Goal: Task Accomplishment & Management: Manage account settings

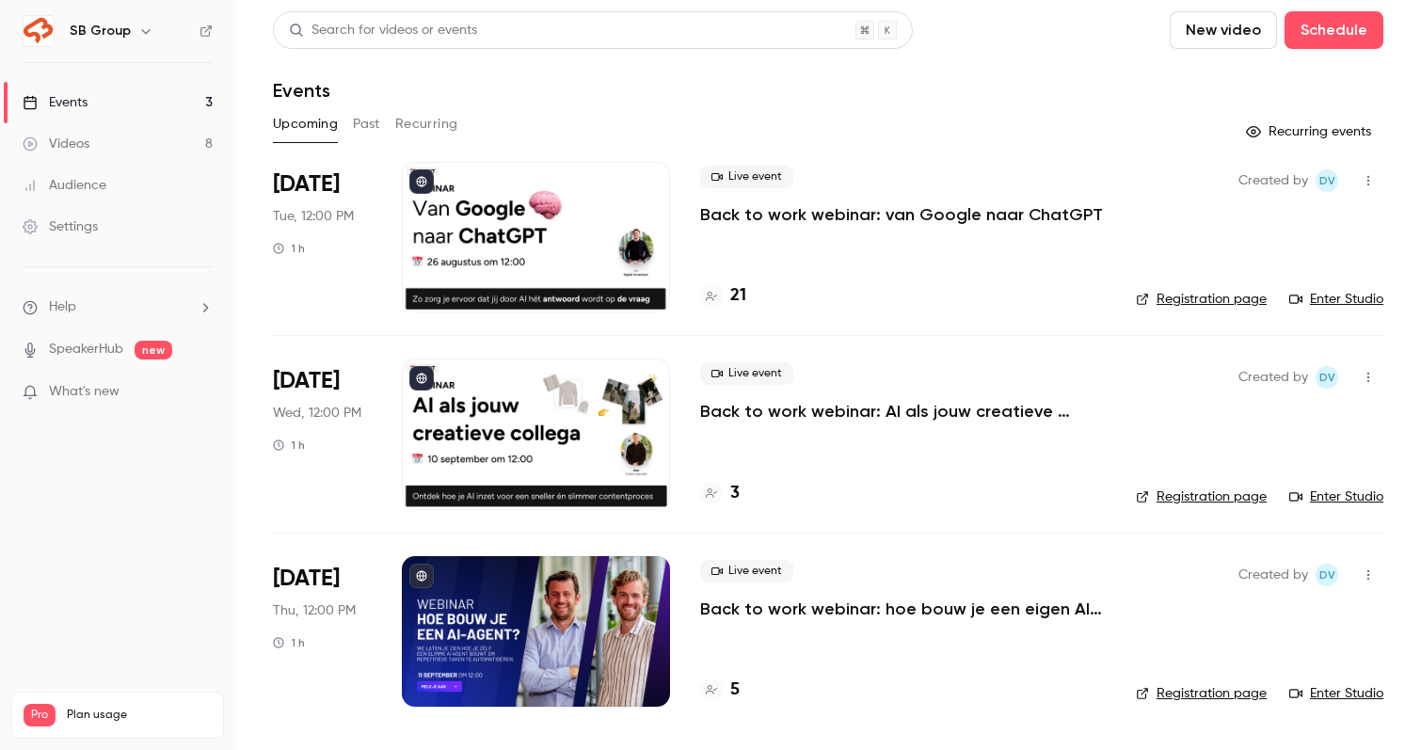
click at [1026, 214] on p "Back to work webinar: van Google naar ChatGPT" at bounding box center [901, 214] width 403 height 23
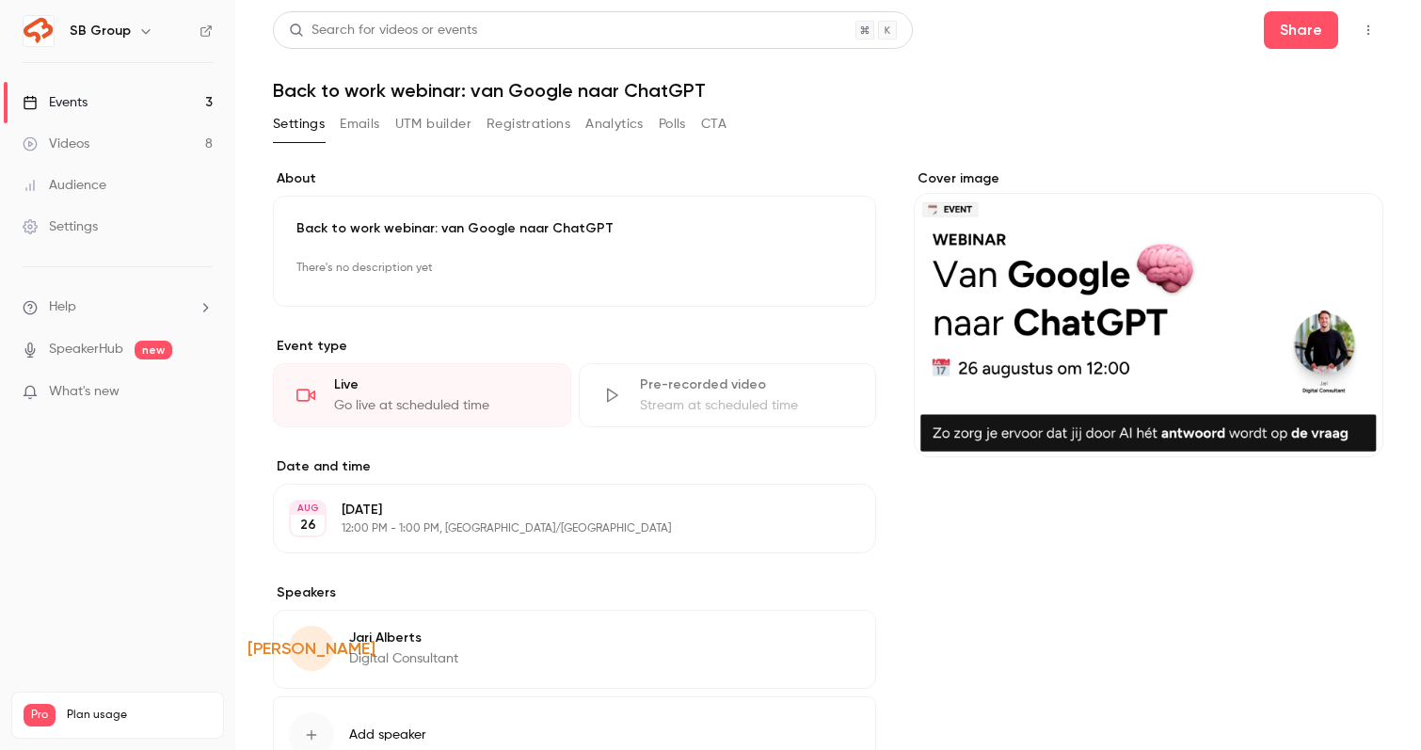
click at [497, 125] on button "Registrations" at bounding box center [529, 124] width 84 height 30
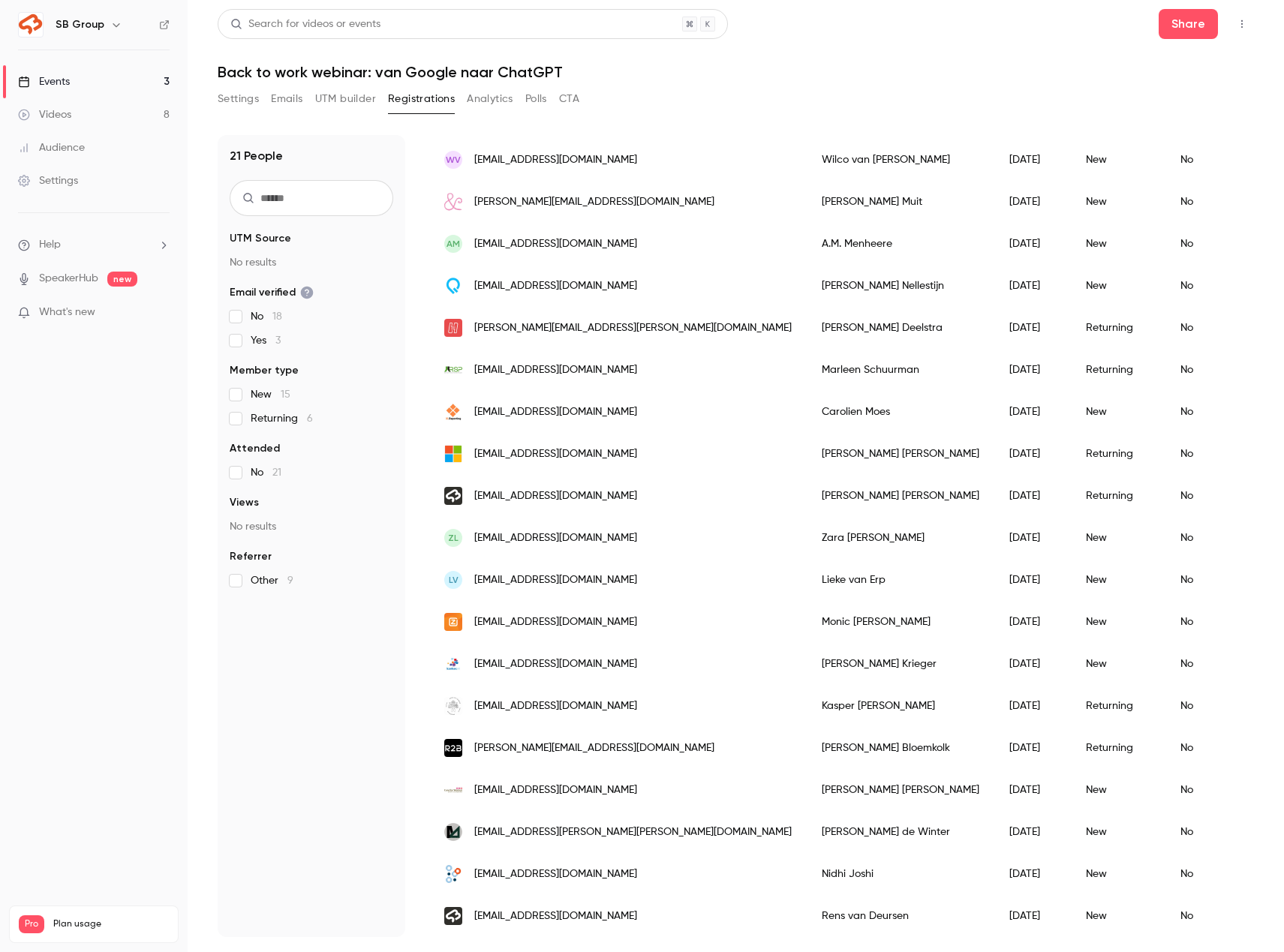
scroll to position [224, 0]
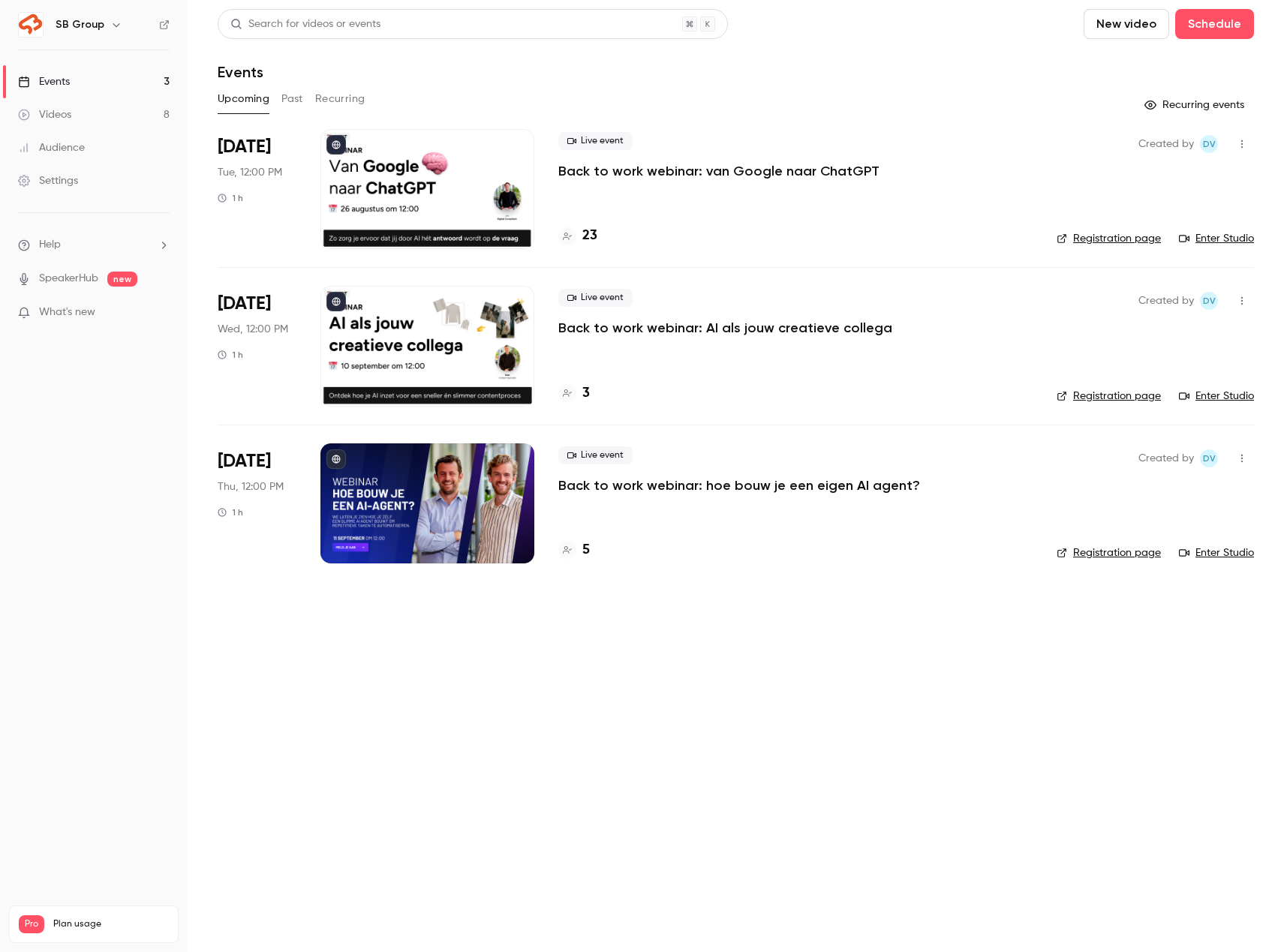
click at [72, 113] on link "Videos 8" at bounding box center [93, 114] width 187 height 33
